Goal: Task Accomplishment & Management: Use online tool/utility

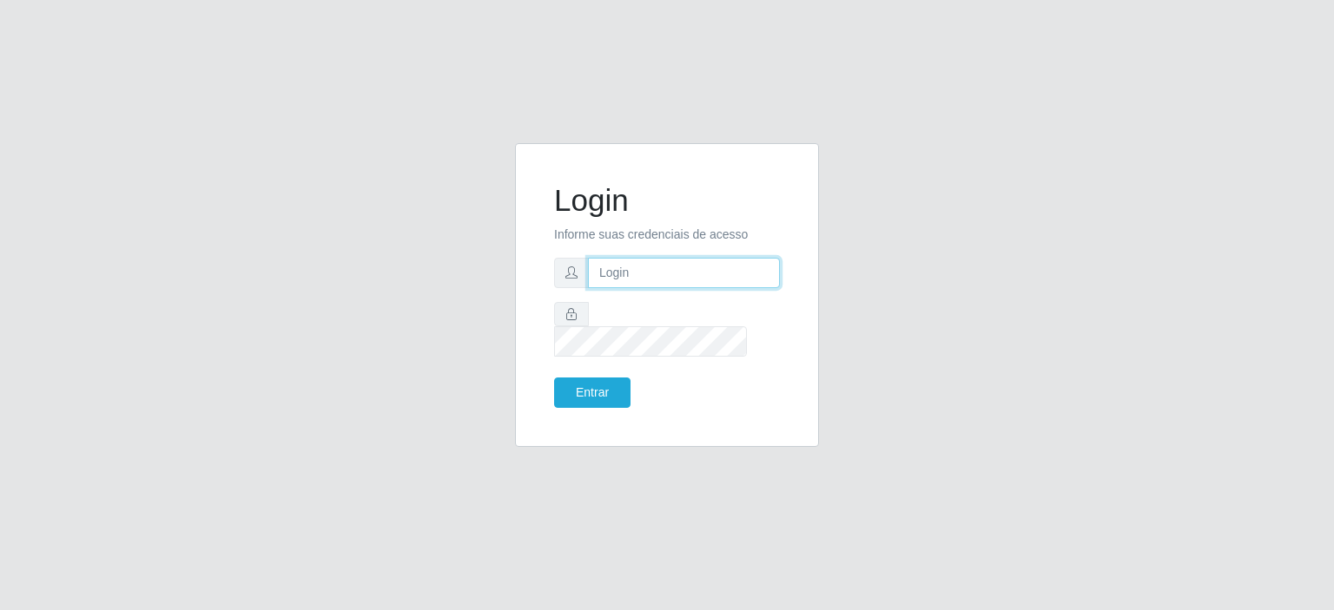
click at [662, 288] on input "text" at bounding box center [684, 273] width 192 height 30
type input "[EMAIL_ADDRESS][PERSON_NAME][DOMAIN_NAME]"
click at [603, 385] on button "Entrar" at bounding box center [592, 393] width 76 height 30
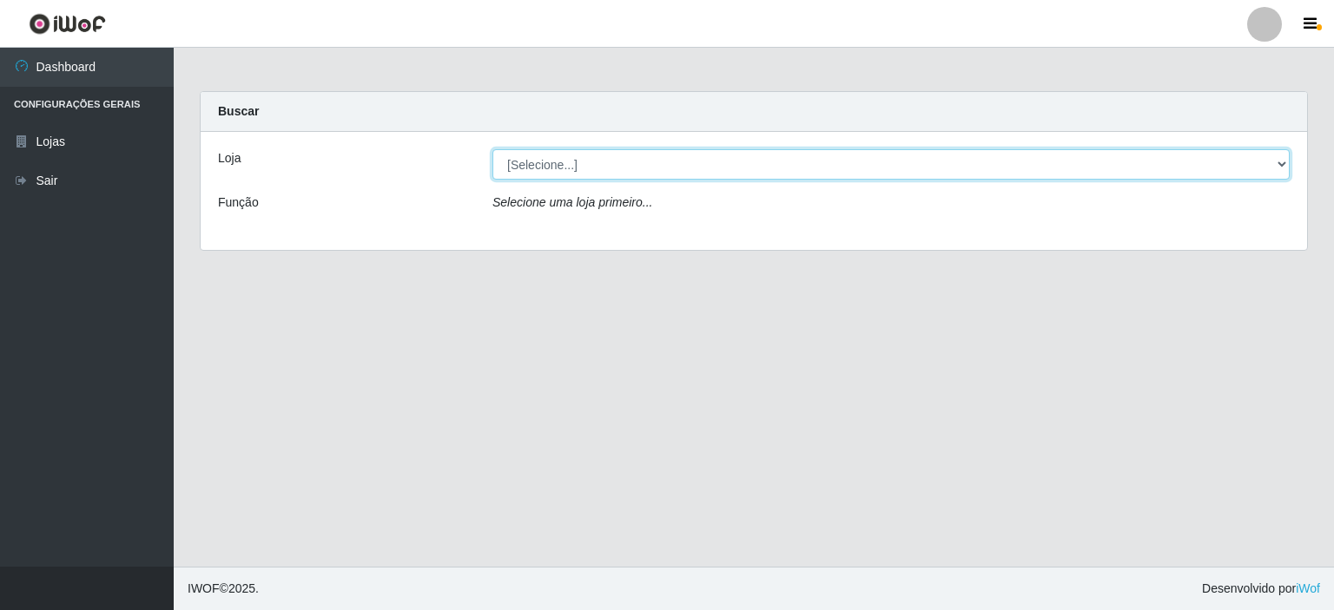
click at [1288, 166] on select "[Selecione...] Corte Fácil - Unidade Planalto" at bounding box center [890, 164] width 797 height 30
select select "202"
click at [492, 149] on select "[Selecione...] Corte Fácil - Unidade Planalto" at bounding box center [890, 164] width 797 height 30
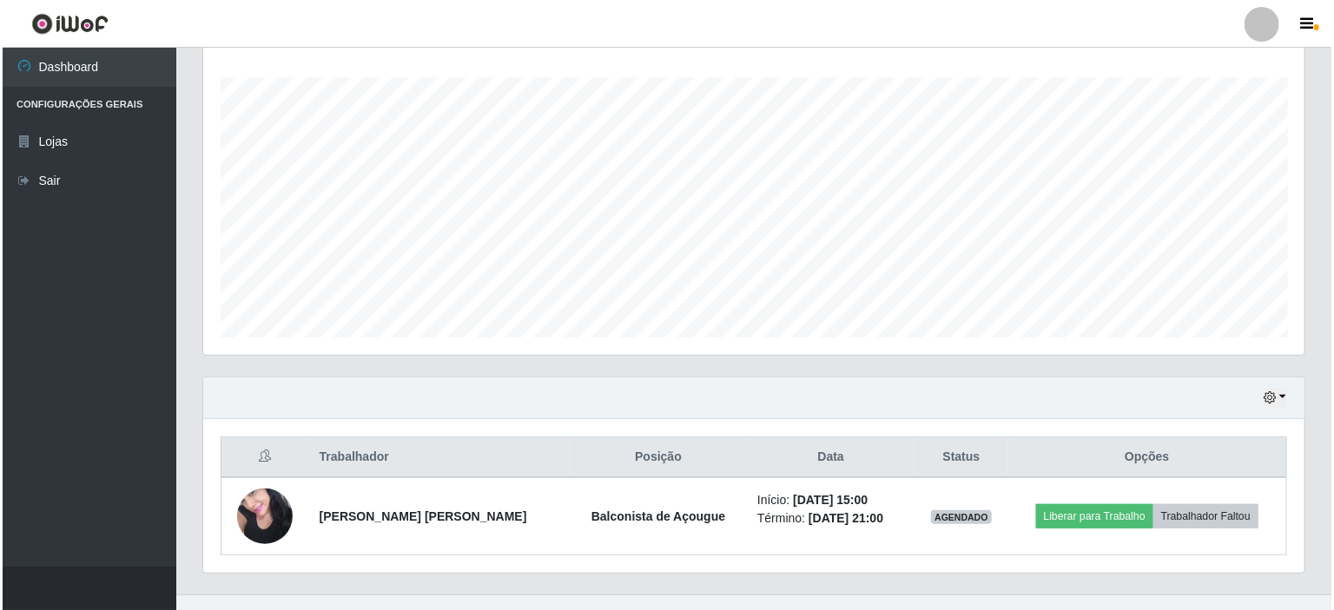
scroll to position [307, 0]
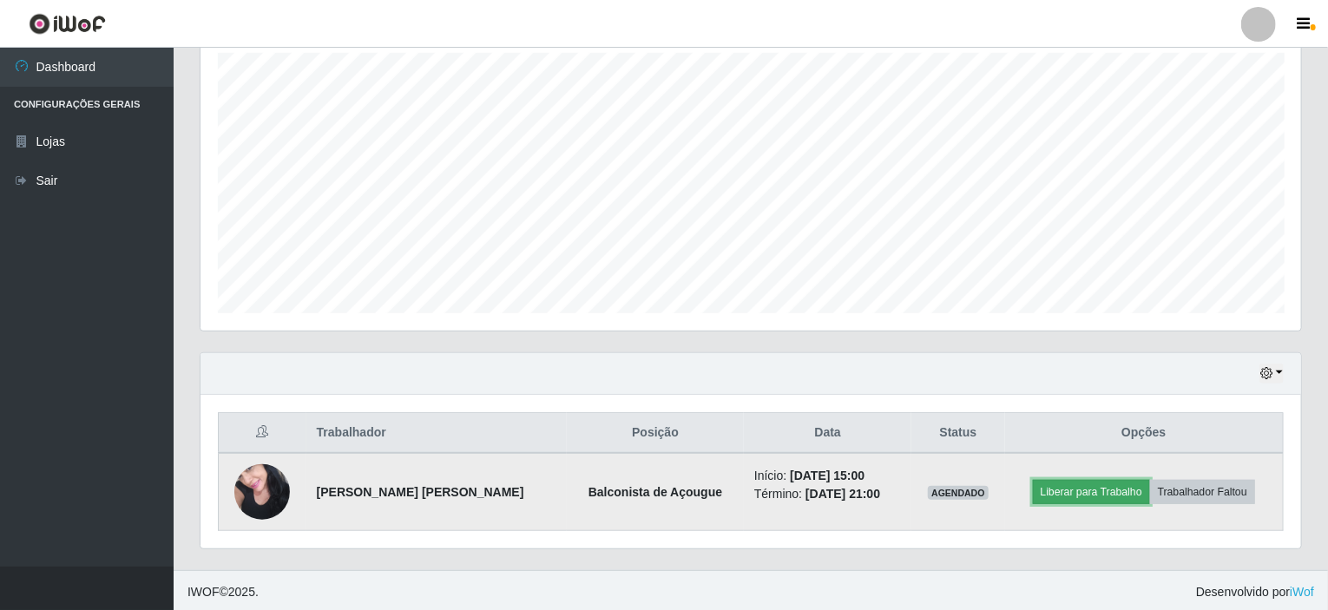
click at [1084, 486] on button "Liberar para Trabalho" at bounding box center [1091, 492] width 117 height 24
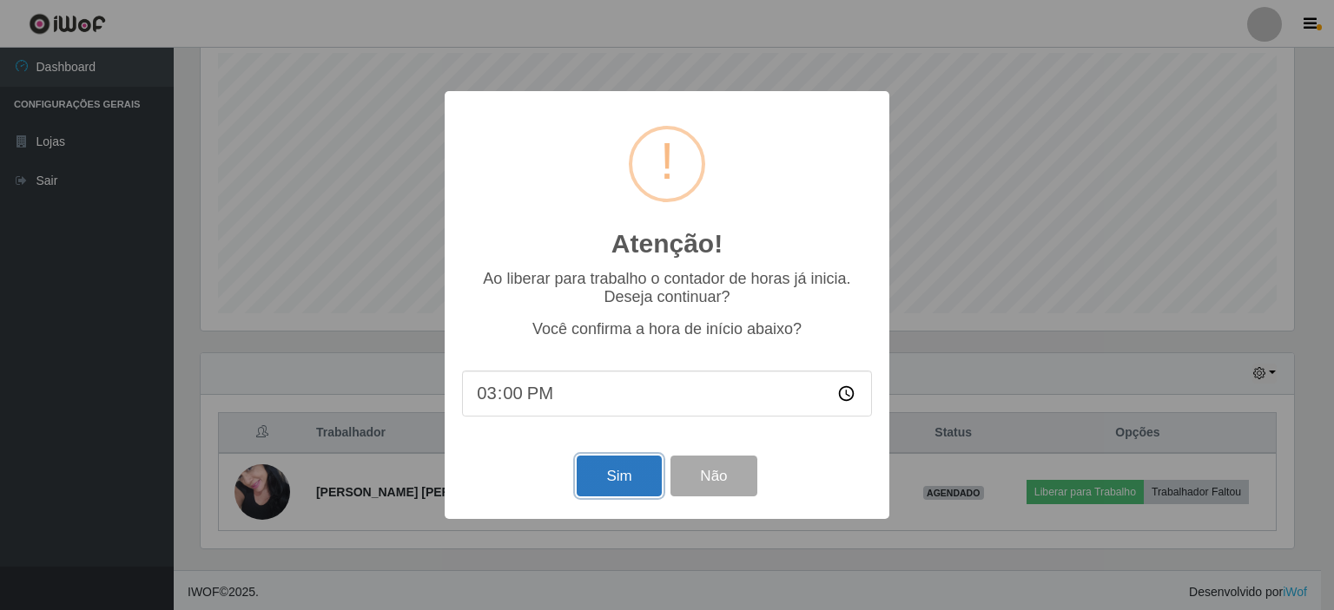
click at [601, 475] on button "Sim" at bounding box center [618, 476] width 84 height 41
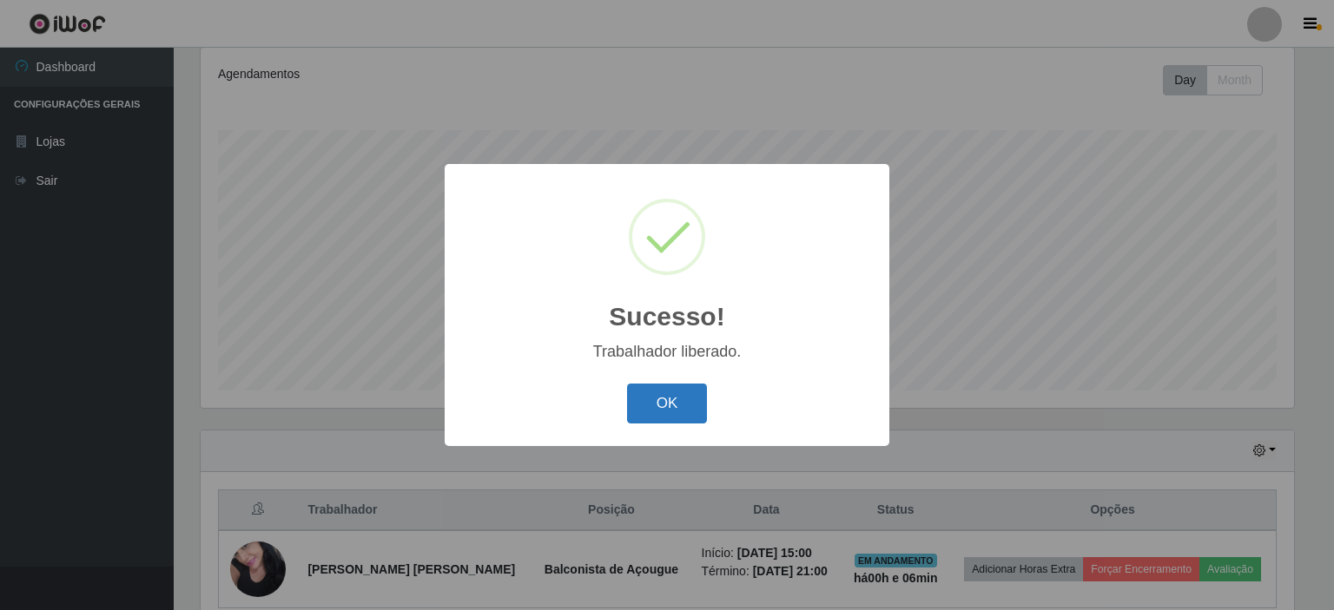
click at [646, 403] on button "OK" at bounding box center [667, 404] width 81 height 41
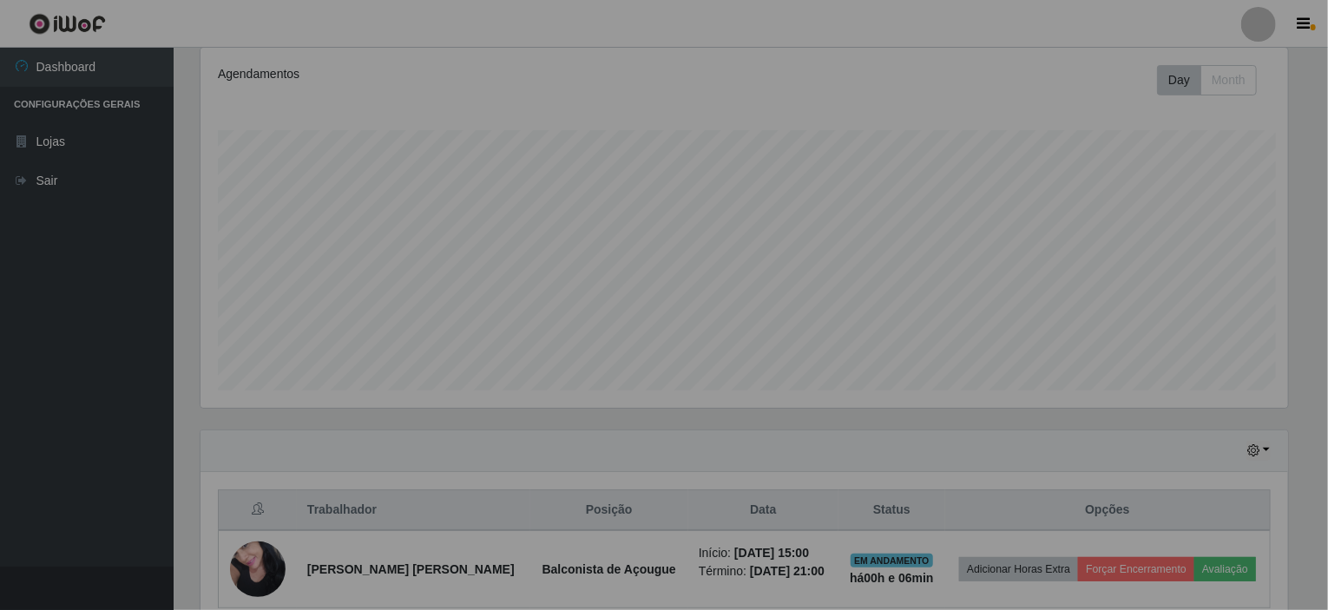
scroll to position [360, 1101]
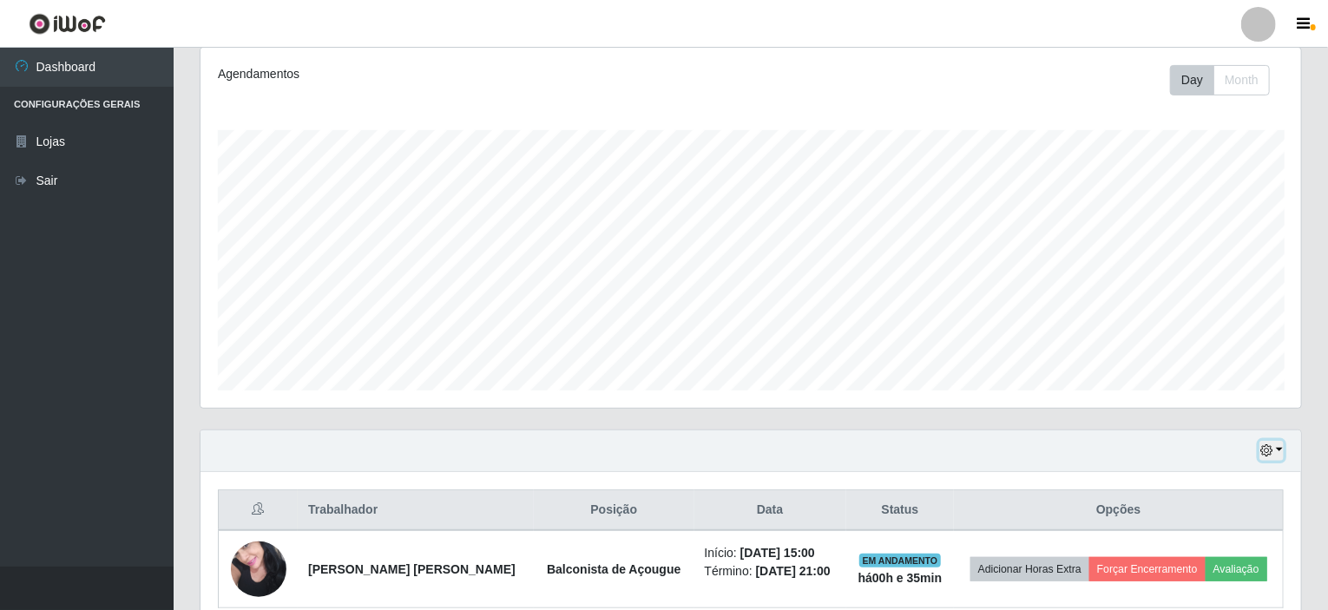
click at [1276, 448] on button "button" at bounding box center [1272, 451] width 24 height 20
click at [1174, 385] on button "1 Semana" at bounding box center [1214, 387] width 137 height 36
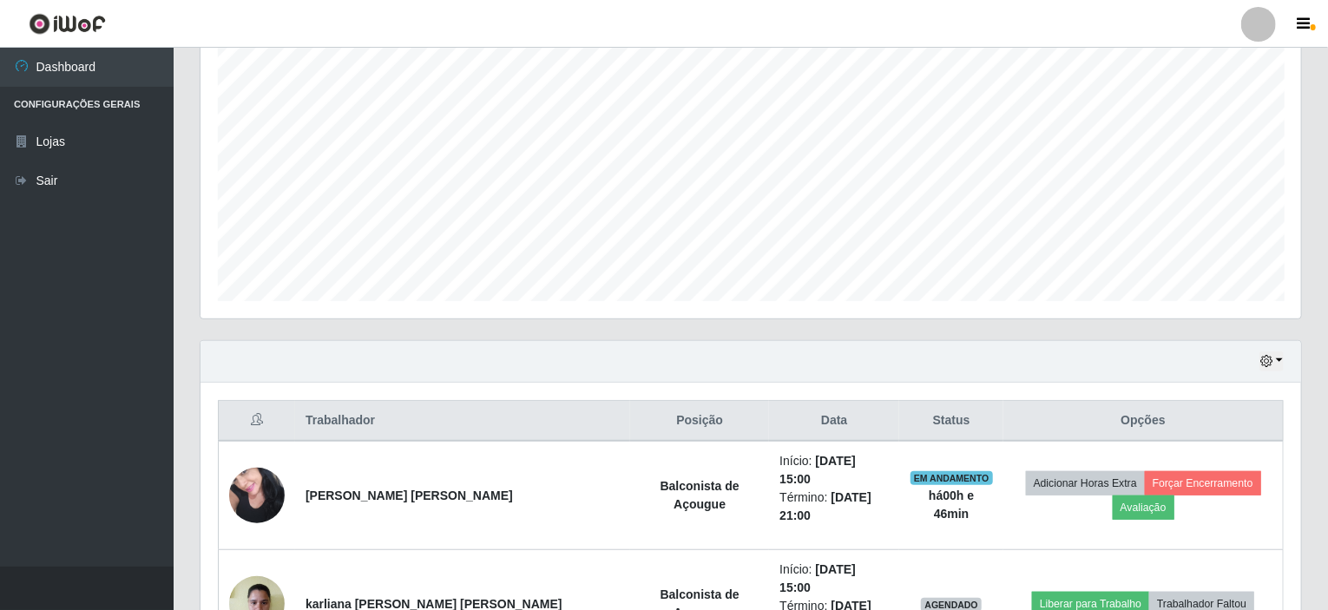
scroll to position [317, 0]
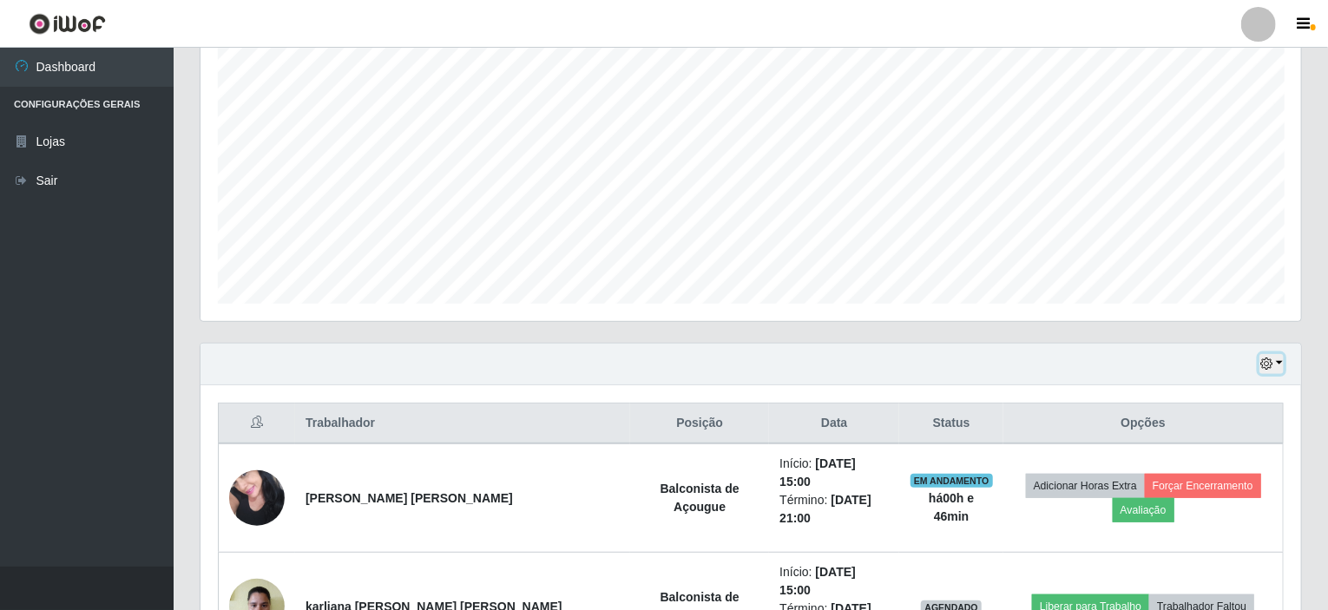
click at [1281, 357] on button "button" at bounding box center [1272, 364] width 24 height 20
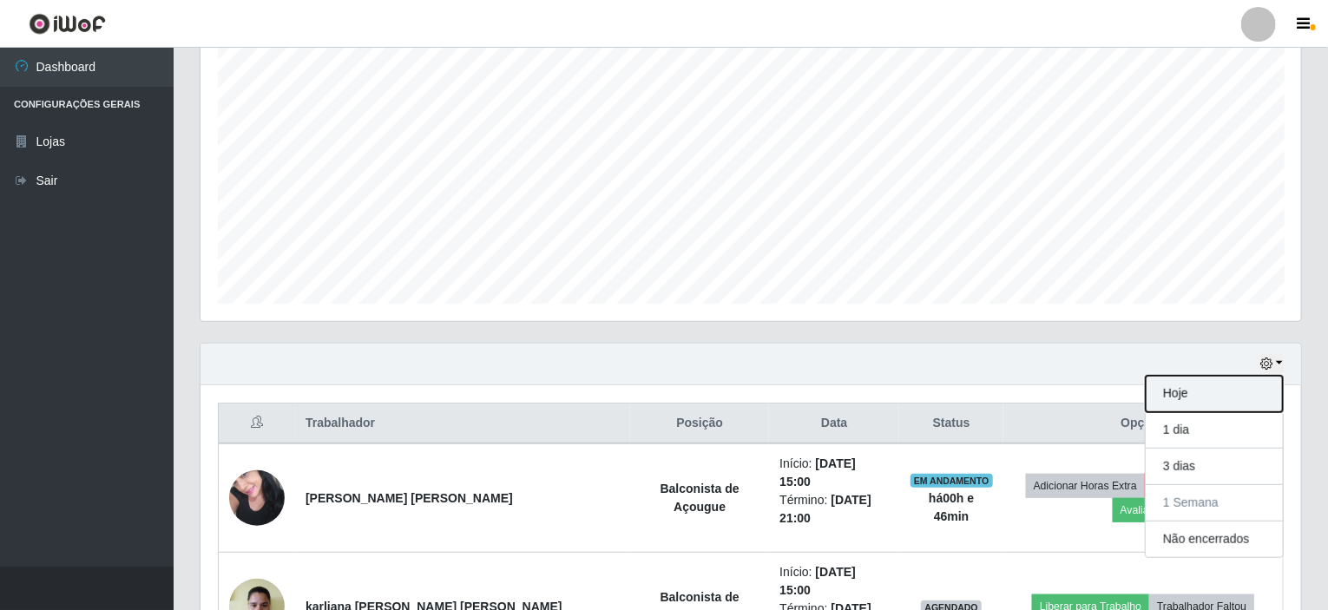
click at [1188, 390] on button "Hoje" at bounding box center [1214, 394] width 137 height 36
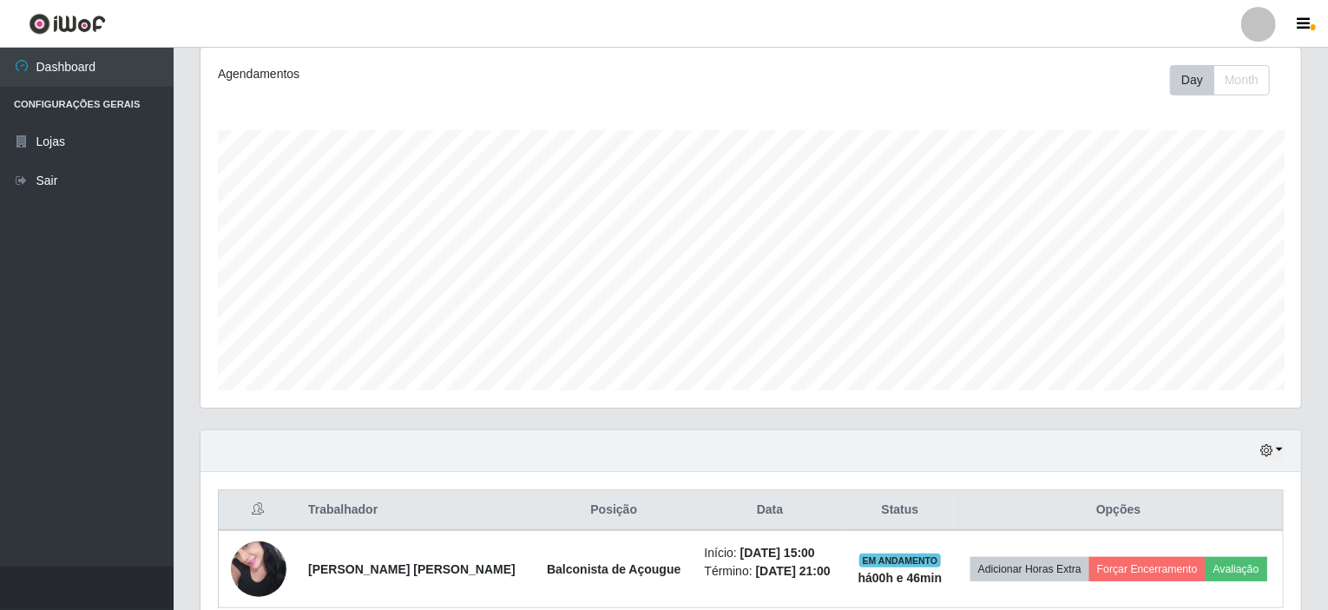
scroll to position [307, 0]
